Goal: Transaction & Acquisition: Purchase product/service

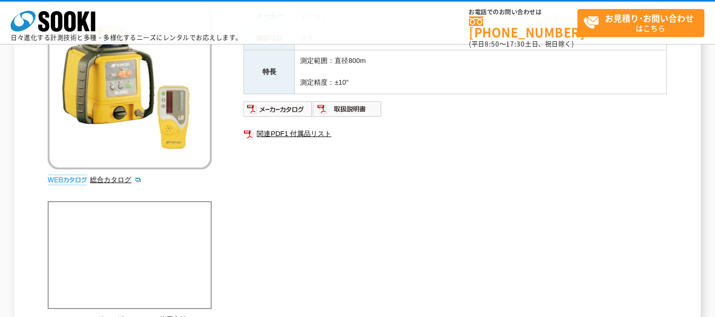
scroll to position [159, 0]
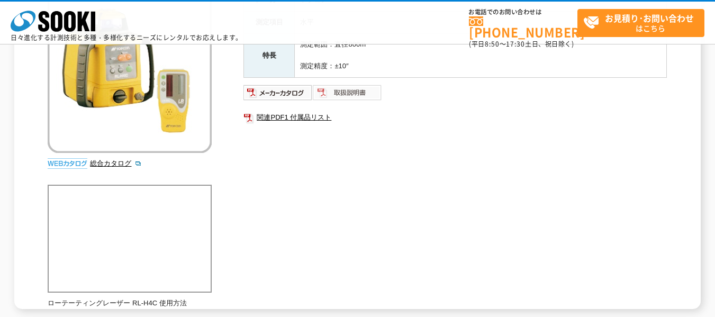
click at [359, 99] on img at bounding box center [347, 92] width 69 height 17
click at [282, 92] on img at bounding box center [277, 92] width 69 height 17
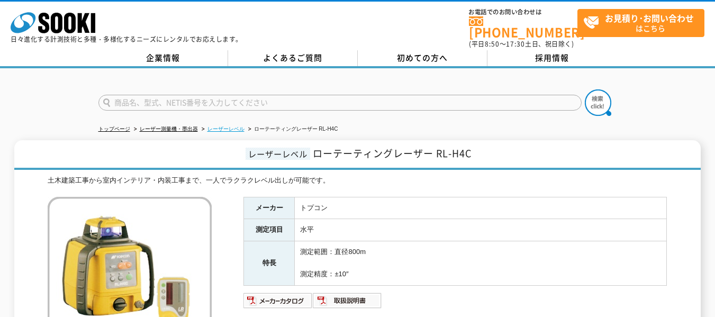
click at [226, 126] on link "レーザーレベル" at bounding box center [225, 129] width 37 height 6
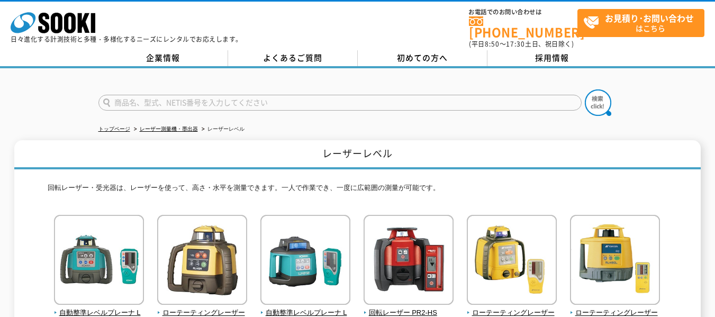
scroll to position [53, 0]
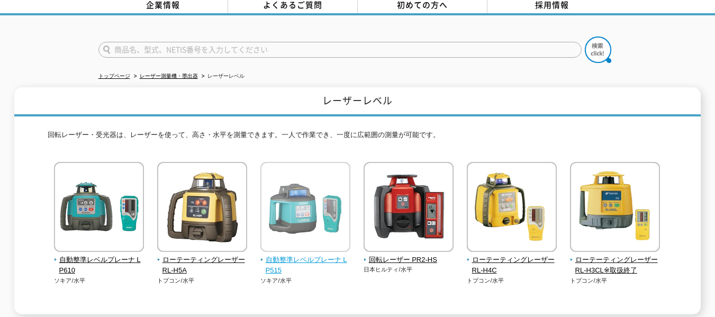
click at [307, 220] on img at bounding box center [305, 208] width 90 height 93
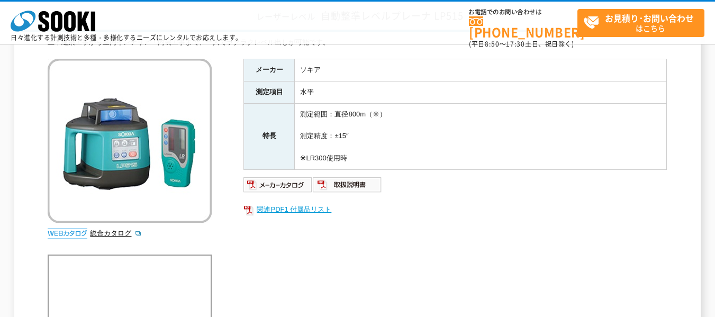
scroll to position [89, 0]
click at [291, 185] on img at bounding box center [277, 184] width 69 height 17
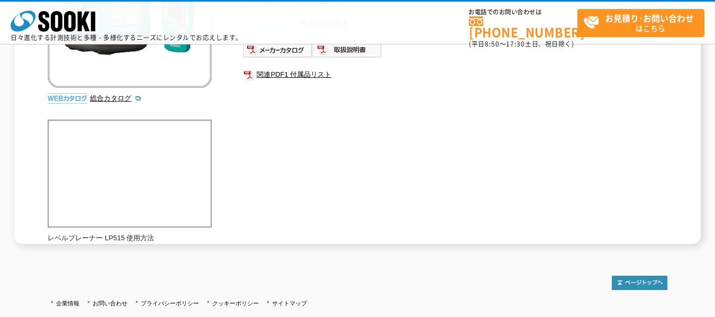
scroll to position [248, 0]
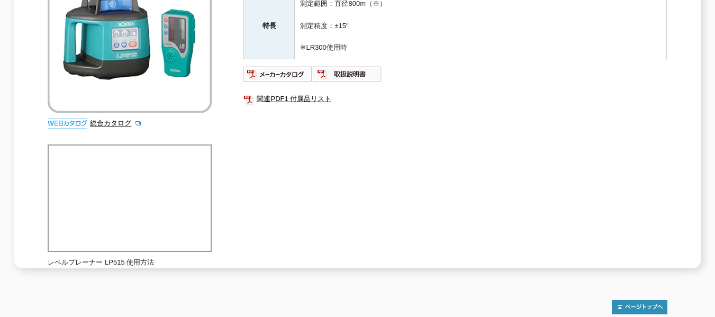
drag, startPoint x: 433, startPoint y: 144, endPoint x: 466, endPoint y: 151, distance: 34.2
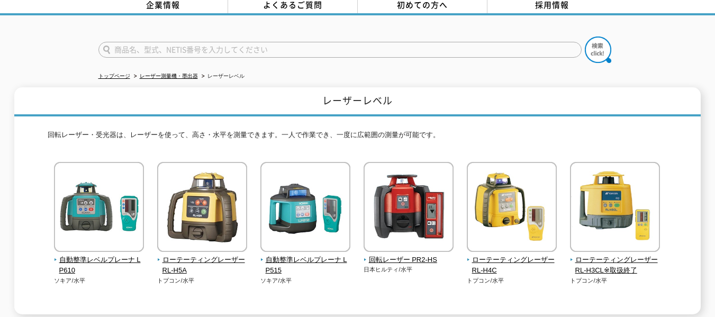
drag, startPoint x: 332, startPoint y: 240, endPoint x: 363, endPoint y: 232, distance: 31.7
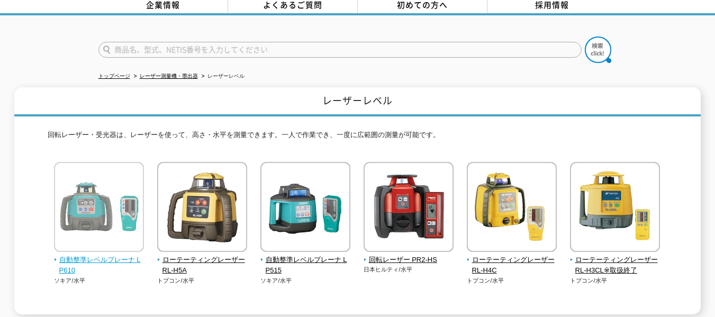
click at [85, 219] on img at bounding box center [99, 208] width 90 height 93
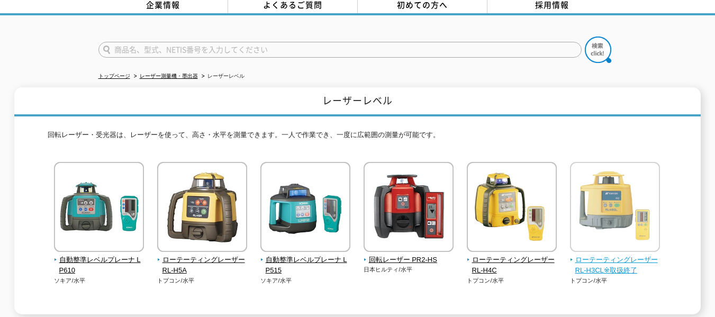
click at [613, 207] on img at bounding box center [615, 208] width 90 height 93
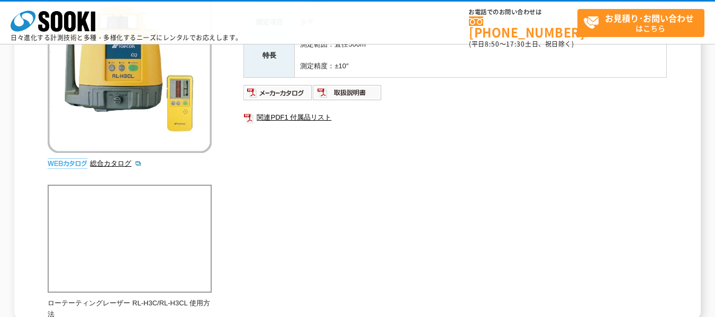
scroll to position [312, 0]
